Goal: Task Accomplishment & Management: Complete application form

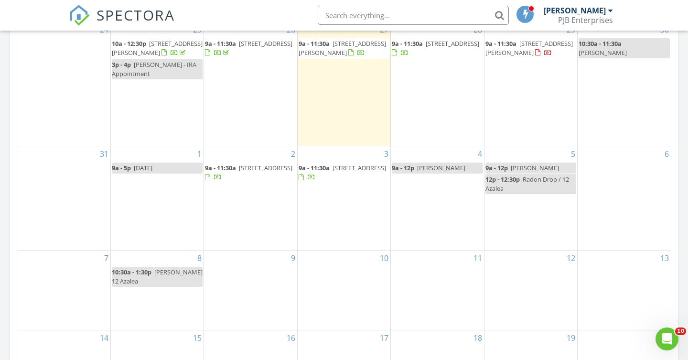
scroll to position [481, 0]
click at [535, 49] on div at bounding box center [537, 52] width 5 height 6
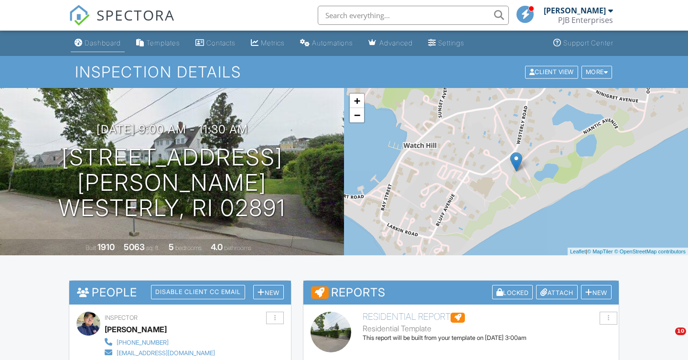
click at [106, 44] on div "Dashboard" at bounding box center [103, 43] width 36 height 8
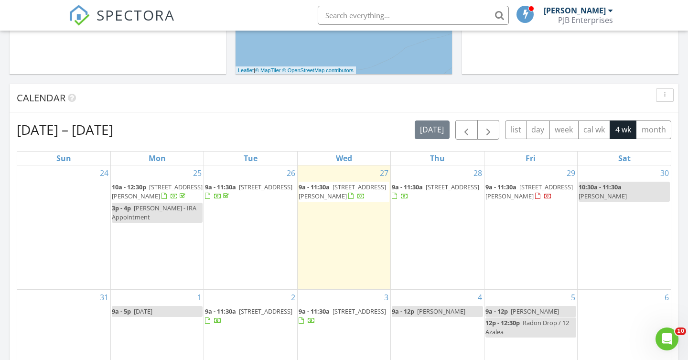
scroll to position [337, 0]
click at [422, 316] on div "4 9a - 12p George kalapos" at bounding box center [437, 341] width 93 height 104
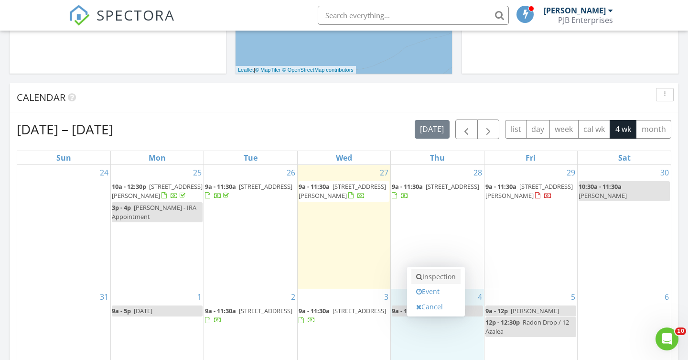
click at [447, 274] on link "Inspection" at bounding box center [435, 276] width 49 height 15
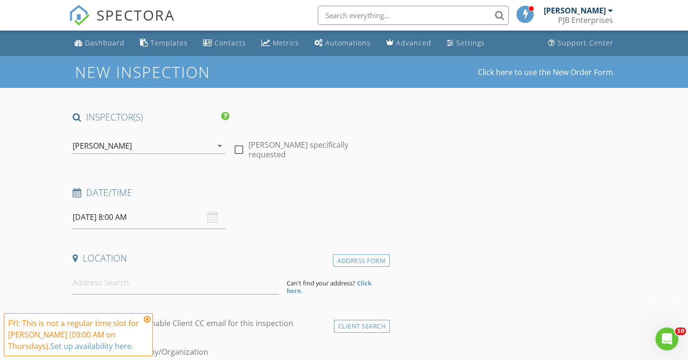
click at [237, 145] on div at bounding box center [239, 149] width 16 height 16
checkbox input "true"
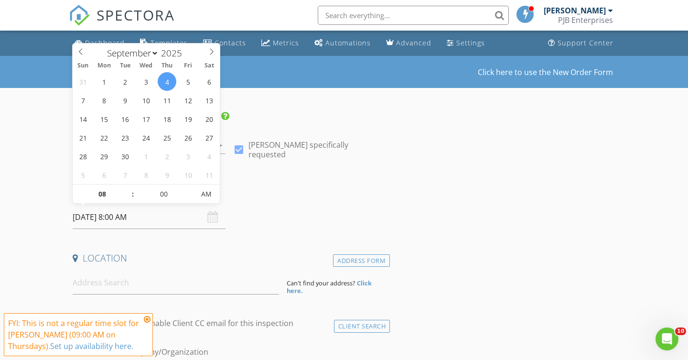
click at [110, 216] on input "09/04/2025 8:00 AM" at bounding box center [149, 217] width 153 height 23
type input "[DATE] 9:00 AM"
type input "09"
click at [129, 189] on span at bounding box center [128, 189] width 7 height 10
click at [96, 288] on input at bounding box center [176, 282] width 206 height 23
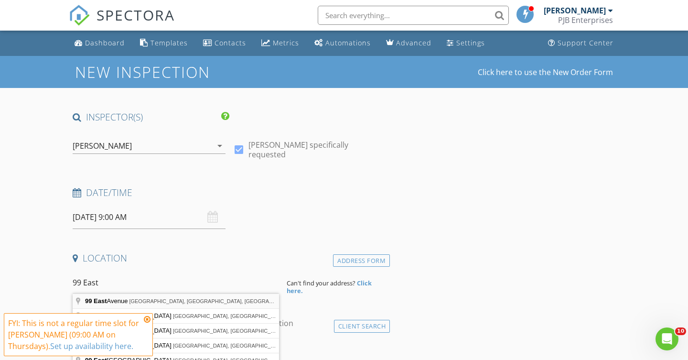
type input "99 East Avenue, Westerly, RI, USA"
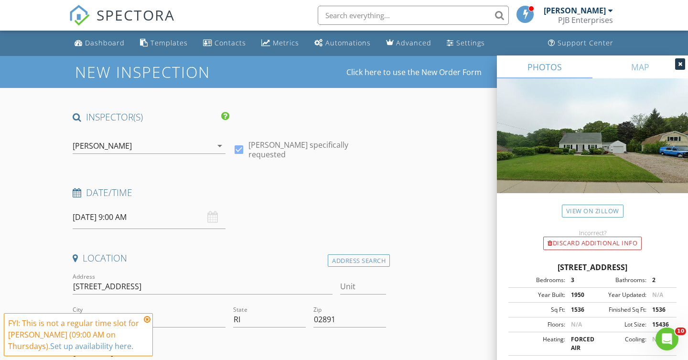
click at [147, 319] on icon at bounding box center [147, 319] width 7 height 8
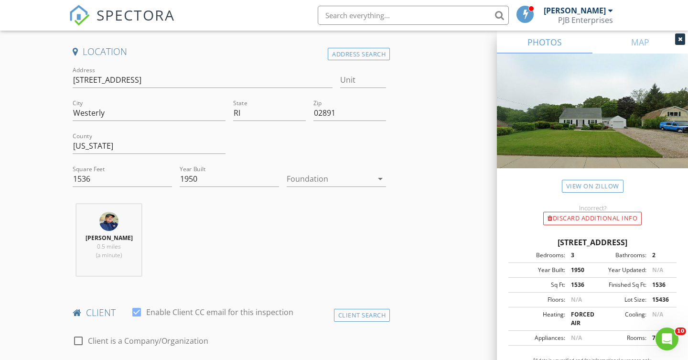
scroll to position [209, 0]
click at [380, 175] on icon "arrow_drop_down" at bounding box center [380, 176] width 11 height 11
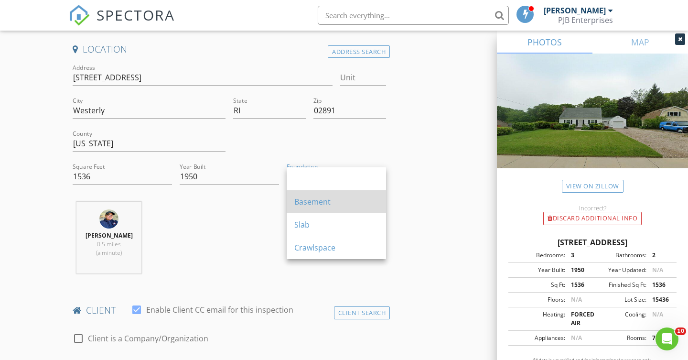
click at [356, 201] on div "Basement" at bounding box center [336, 201] width 84 height 11
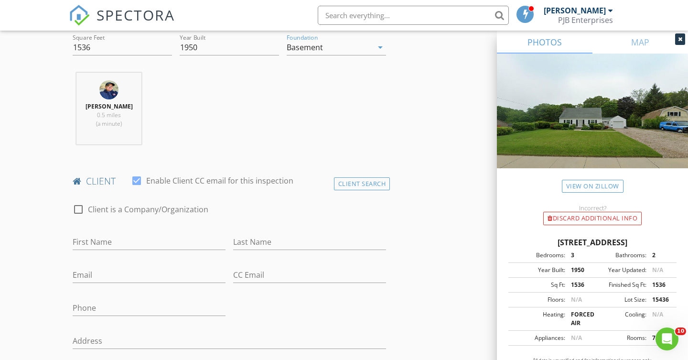
scroll to position [354, 0]
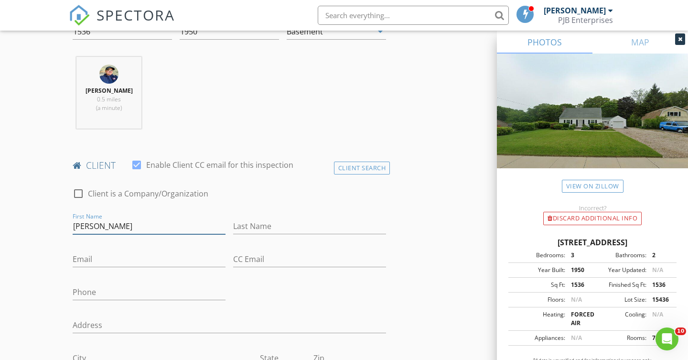
type input "[PERSON_NAME]"
type input "L"
type input "Kalapos"
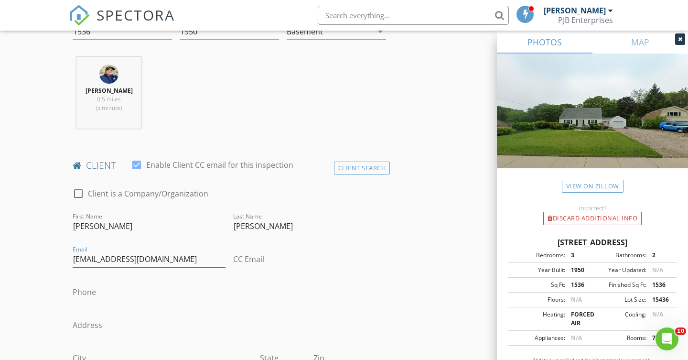
type input "gkalapos@sbcglobal.net"
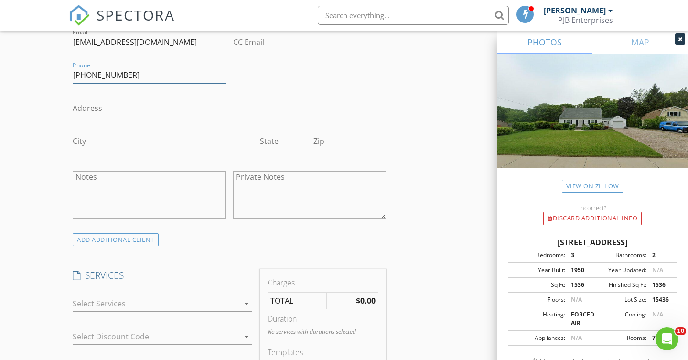
scroll to position [572, 0]
type input "203-943-0267"
click at [250, 301] on icon "arrow_drop_down" at bounding box center [246, 301] width 11 height 11
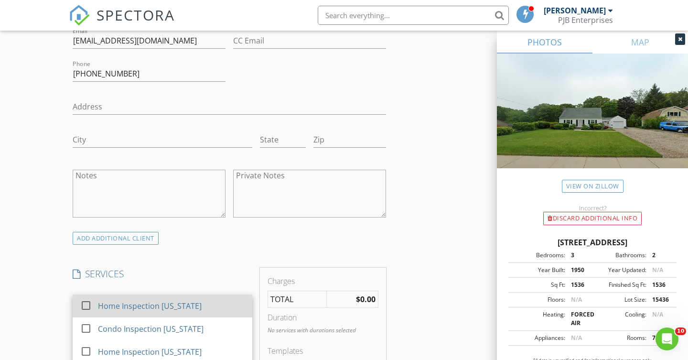
click at [87, 300] on div at bounding box center [86, 305] width 16 height 16
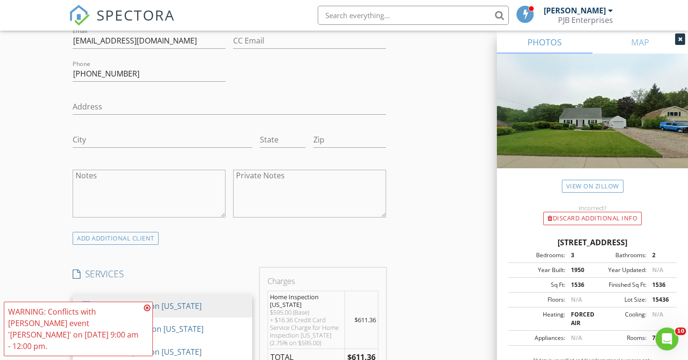
click at [147, 312] on icon at bounding box center [147, 308] width 7 height 8
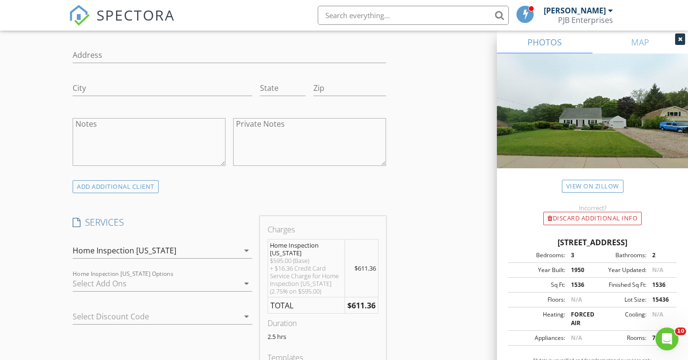
scroll to position [626, 0]
click at [247, 281] on icon "arrow_drop_down" at bounding box center [246, 280] width 11 height 11
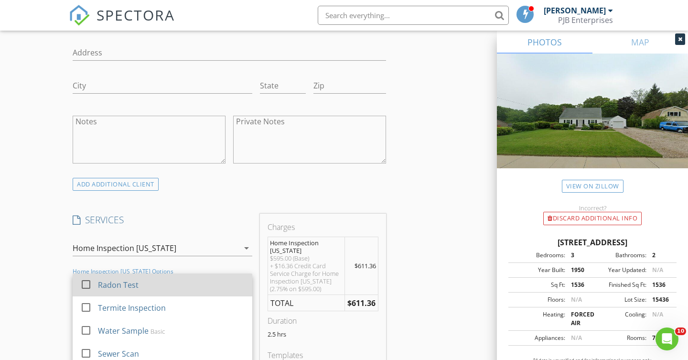
click at [90, 281] on div at bounding box center [86, 284] width 16 height 16
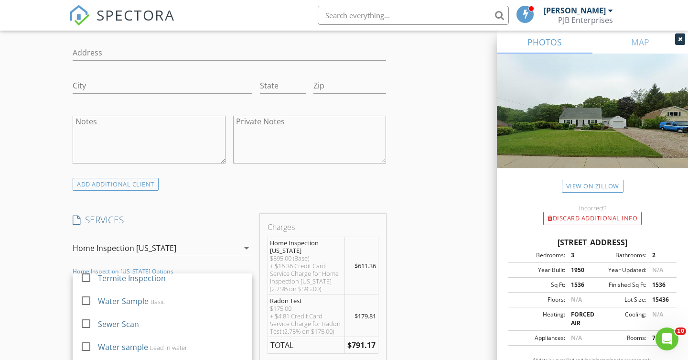
scroll to position [40, 0]
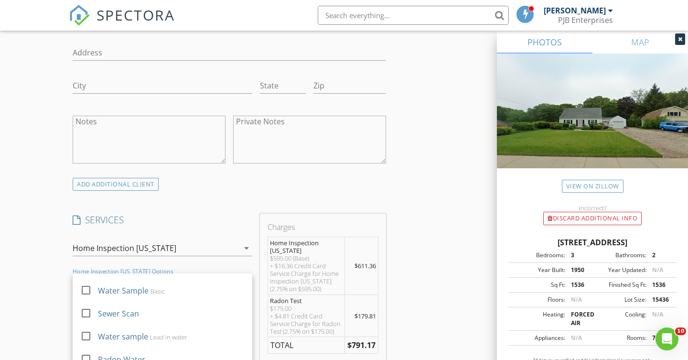
click at [62, 259] on div "New Inspection Click here to use the New Order Form INSPECTOR(S) check_box Pete…" at bounding box center [344, 328] width 688 height 1797
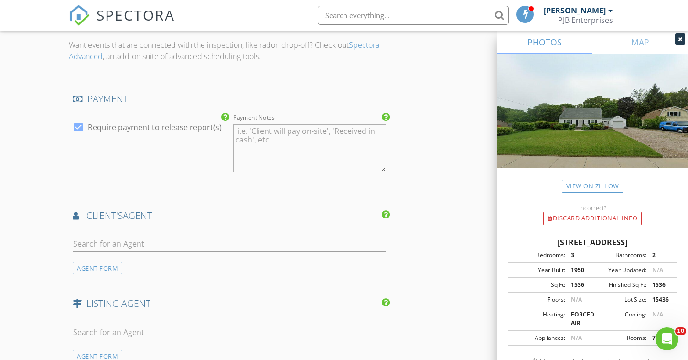
scroll to position [1110, 0]
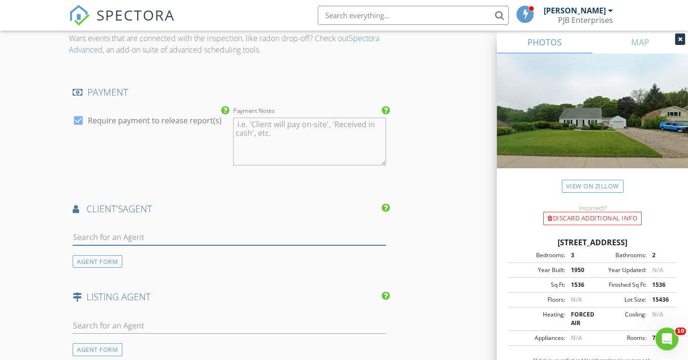
click at [105, 237] on input "text" at bounding box center [230, 237] width 314 height 16
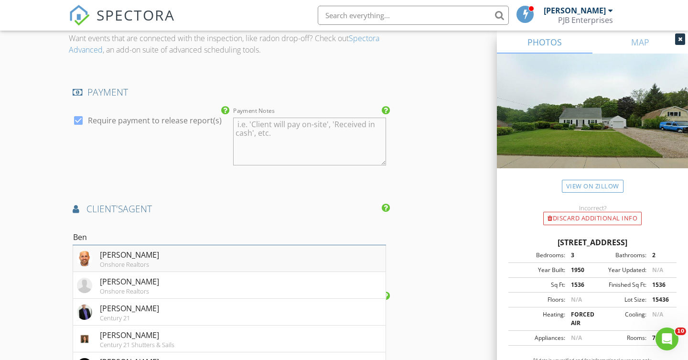
type input "Ben"
click at [142, 260] on div "Onshore Realtors" at bounding box center [129, 264] width 59 height 8
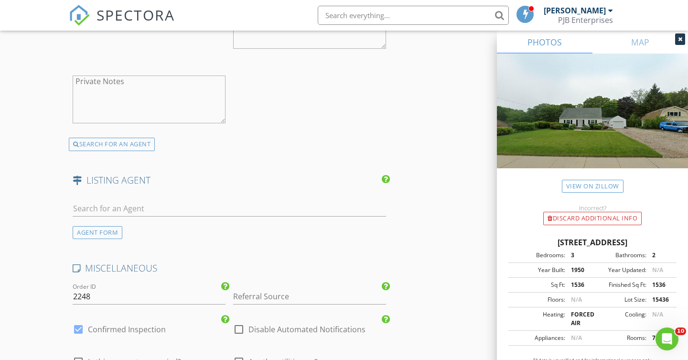
scroll to position [1519, 0]
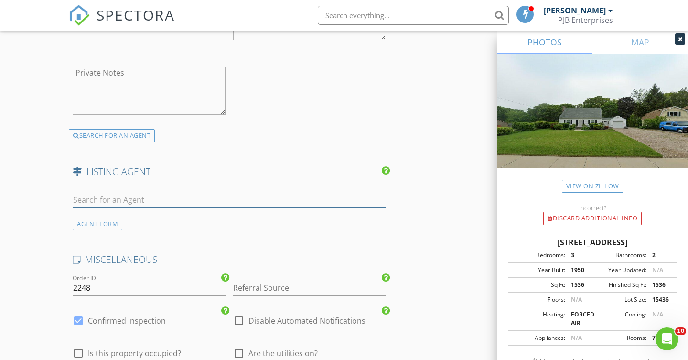
click at [101, 195] on input "text" at bounding box center [230, 200] width 314 height 16
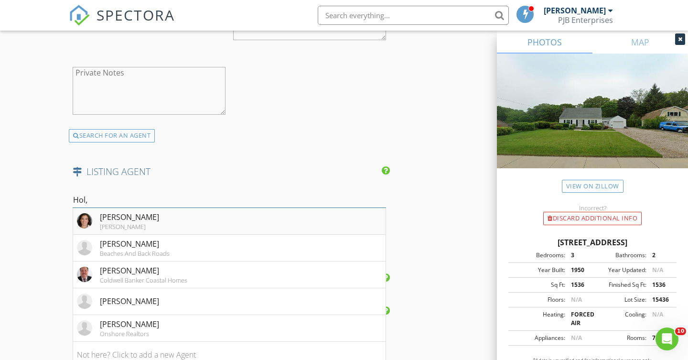
type input "Hol,"
click at [131, 223] on div "Berkshere Hathaway" at bounding box center [129, 227] width 59 height 8
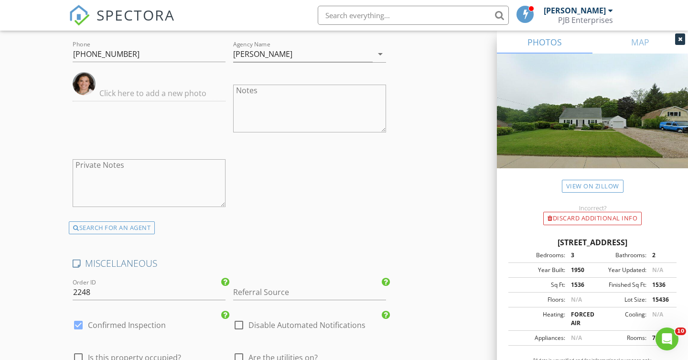
scroll to position [1739, 0]
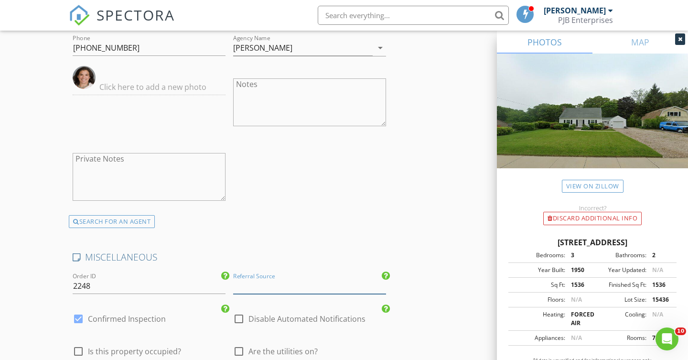
click at [261, 280] on input "Referral Source" at bounding box center [309, 286] width 153 height 16
click at [310, 320] on div "Ben Faubert" at bounding box center [310, 323] width 152 height 19
type input "Ben Faubert"
click at [242, 347] on div at bounding box center [239, 351] width 16 height 16
checkbox input "true"
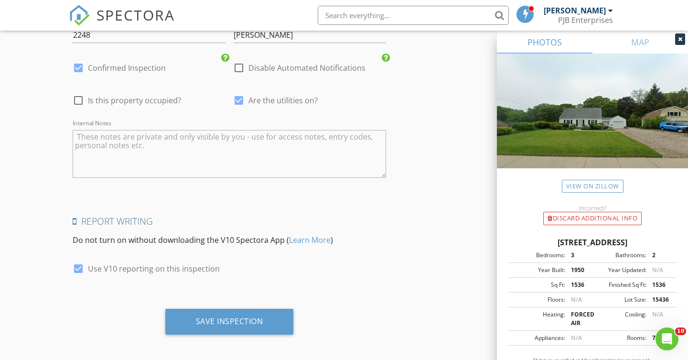
scroll to position [1989, 0]
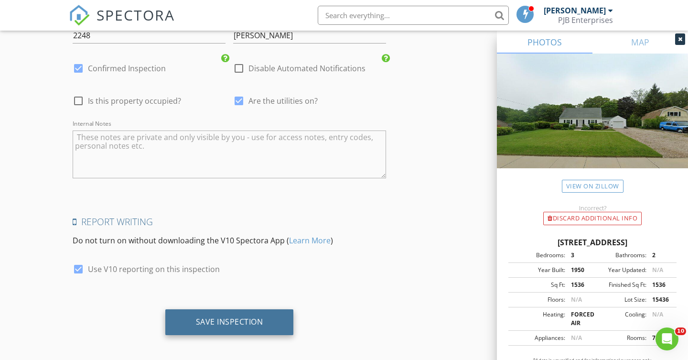
click at [250, 317] on div "Save Inspection" at bounding box center [229, 322] width 67 height 10
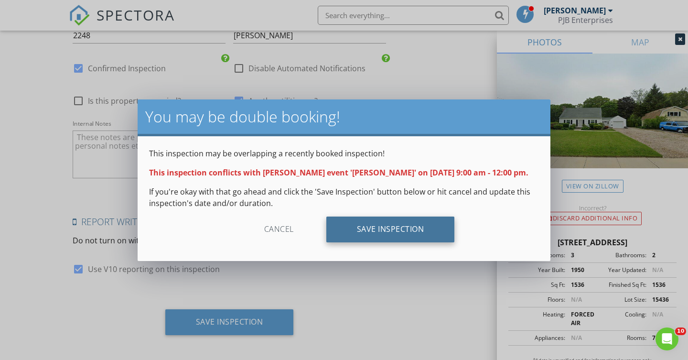
click at [399, 232] on div "Save Inspection" at bounding box center [390, 229] width 129 height 26
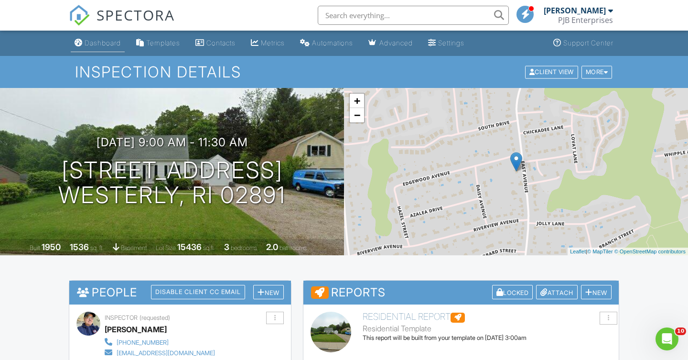
click at [113, 46] on div "Dashboard" at bounding box center [103, 43] width 36 height 8
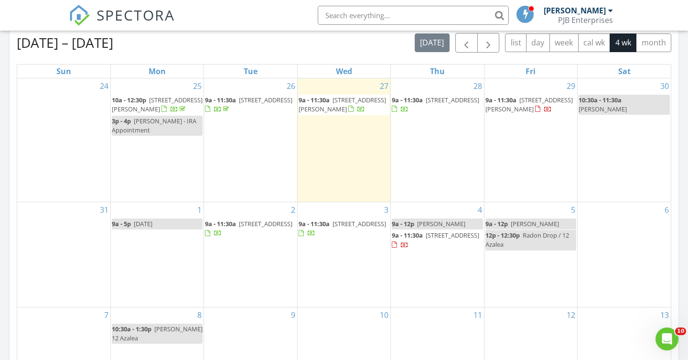
scroll to position [425, 0]
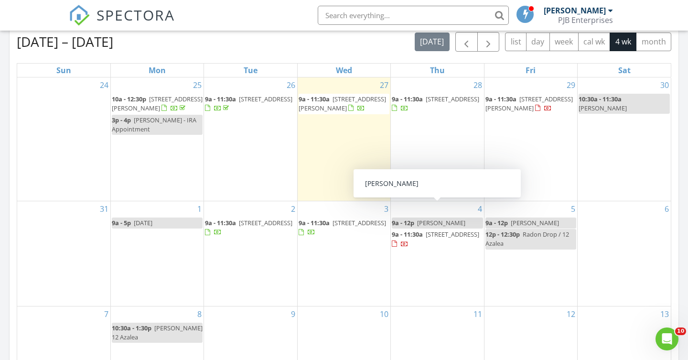
click at [450, 218] on span "George kalapos" at bounding box center [441, 222] width 48 height 9
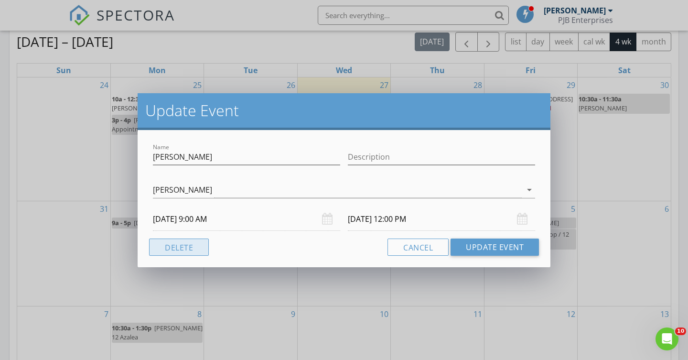
click at [195, 251] on button "Delete" at bounding box center [179, 246] width 60 height 17
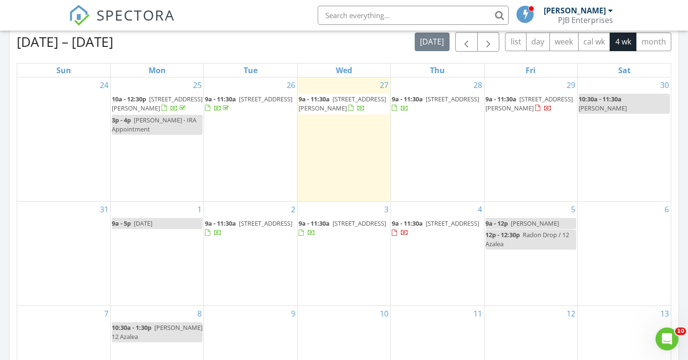
click at [433, 103] on span "167 Canal St, Westerly 02891" at bounding box center [453, 99] width 54 height 9
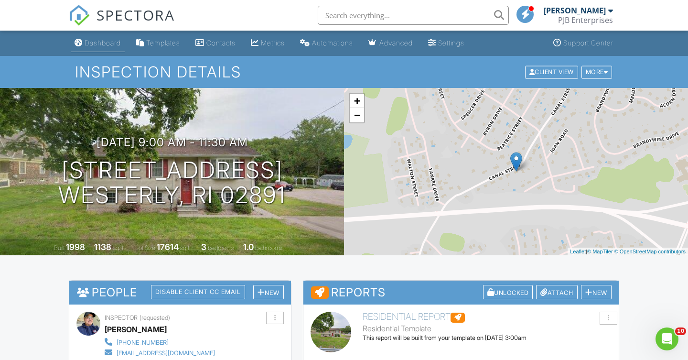
click at [110, 45] on div "Dashboard" at bounding box center [103, 43] width 36 height 8
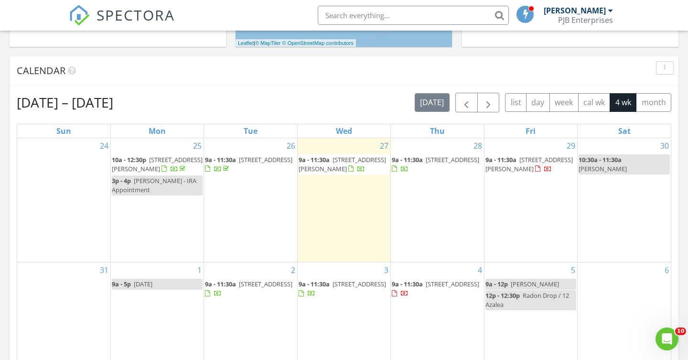
scroll to position [366, 0]
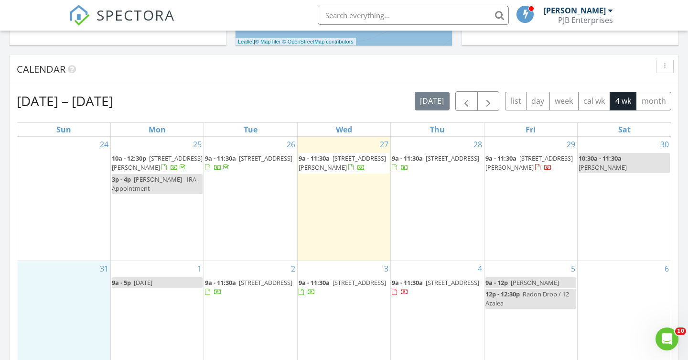
click at [78, 325] on div "31" at bounding box center [63, 313] width 93 height 104
